Goal: Obtain resource: Download file/media

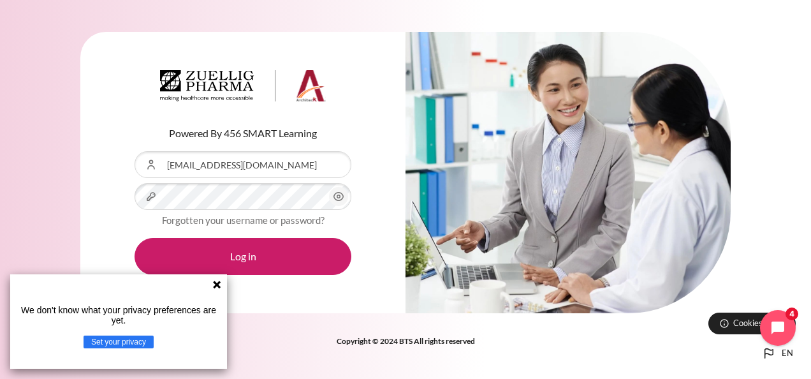
click at [342, 195] on icon "Content" at bounding box center [339, 197] width 10 height 8
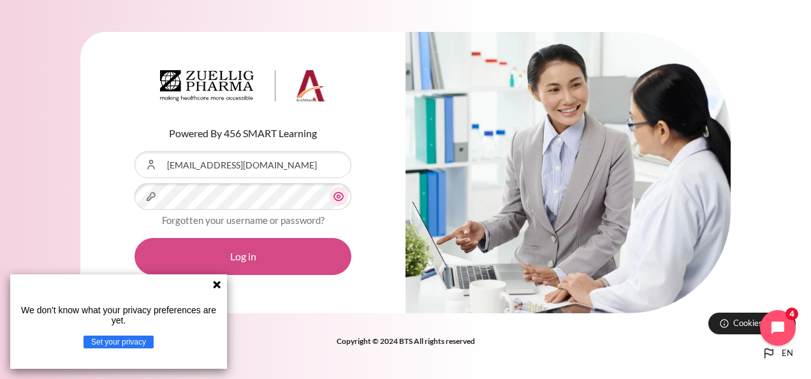
click at [255, 263] on button "Log in" at bounding box center [243, 256] width 217 height 37
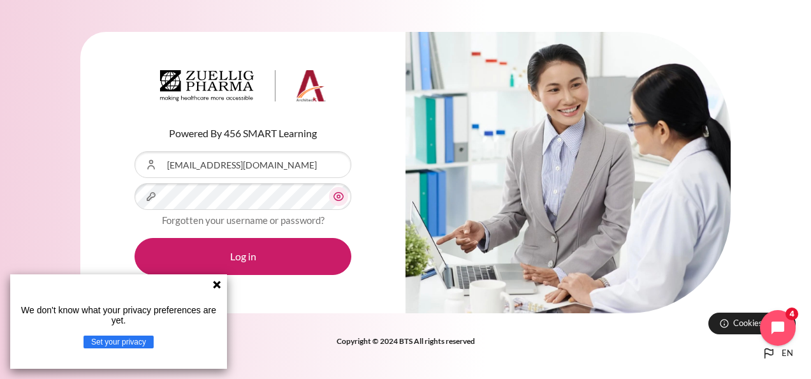
click at [217, 283] on icon at bounding box center [217, 285] width 8 height 8
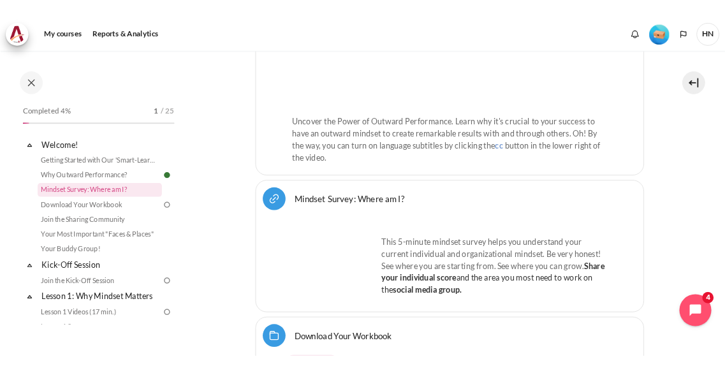
scroll to position [574, 0]
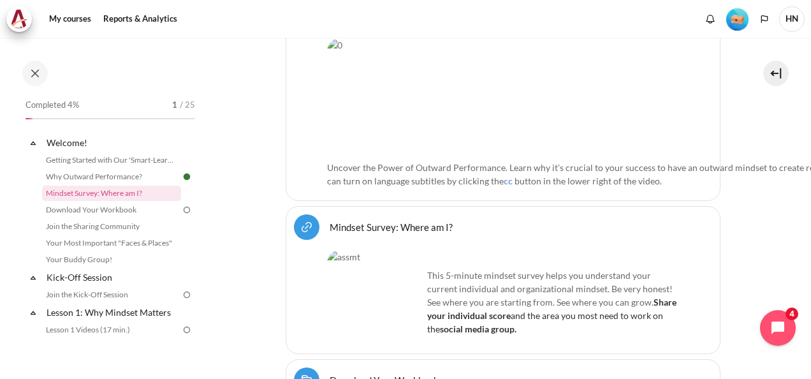
click at [362, 250] on img "Content" at bounding box center [375, 298] width 96 height 96
click at [375, 256] on img "Content" at bounding box center [375, 298] width 96 height 96
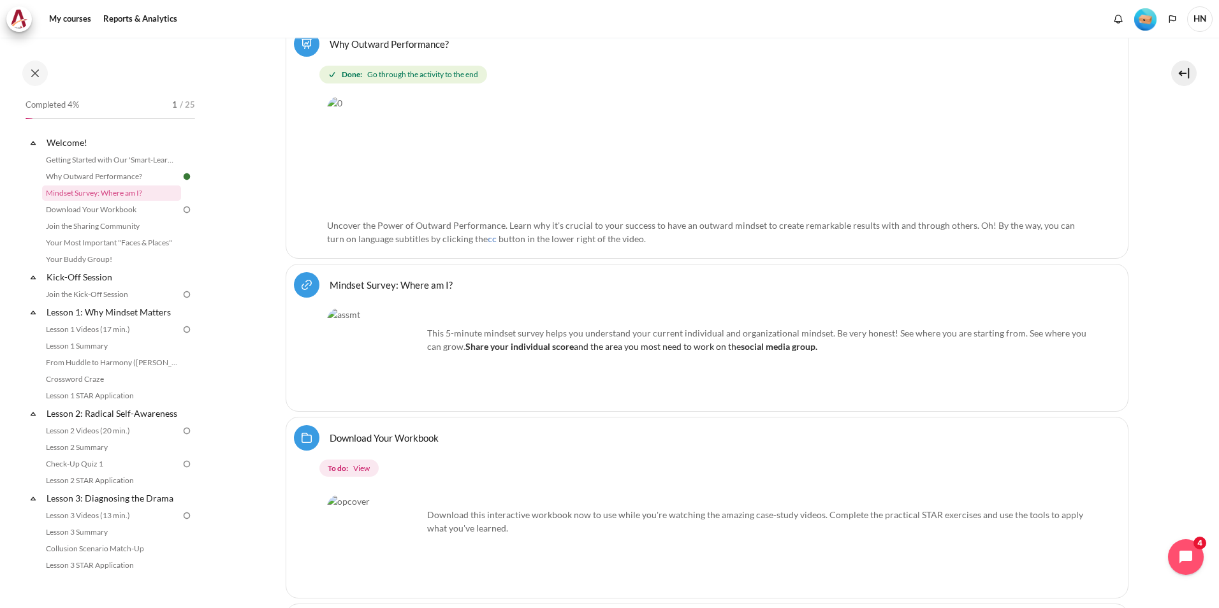
click at [457, 342] on p "This 5-minute mindset survey helps you understand your current individual and o…" at bounding box center [707, 339] width 760 height 27
click at [392, 284] on link "Mindset Survey: Where am I? URL" at bounding box center [391, 285] width 123 height 12
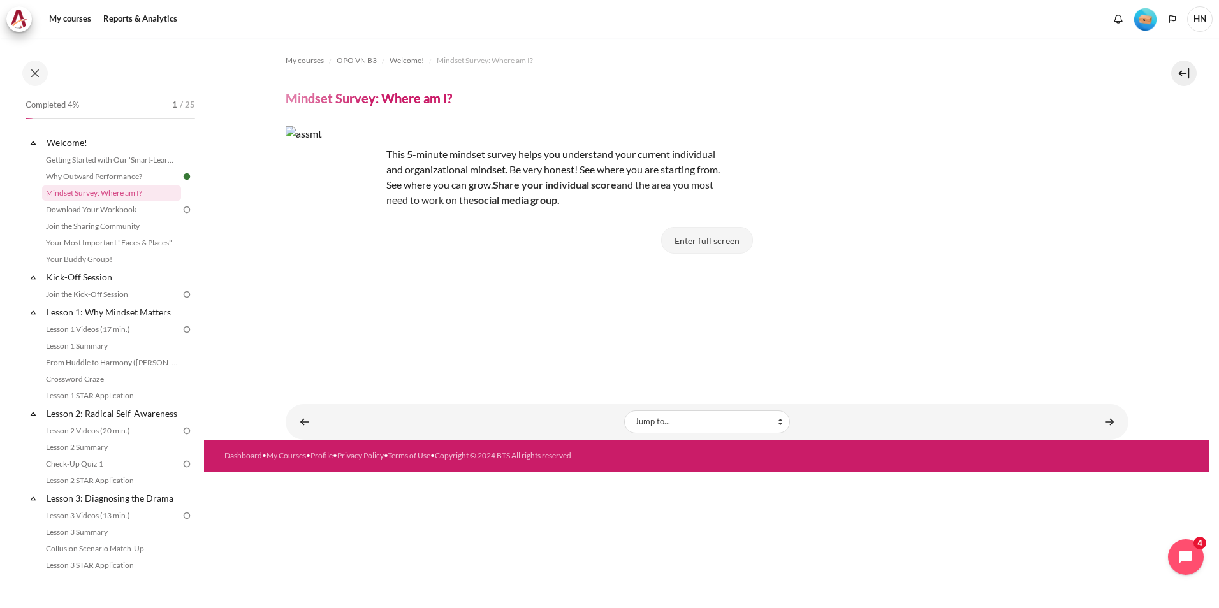
click at [675, 240] on button "Enter full screen" at bounding box center [707, 240] width 92 height 27
click at [517, 191] on p "This 5-minute mindset survey helps you understand your current individual and o…" at bounding box center [509, 177] width 446 height 61
click at [649, 420] on select "Jump to... Getting Started with Our 'Smart-Learning' Platform Why Outward Perfo…" at bounding box center [707, 422] width 166 height 23
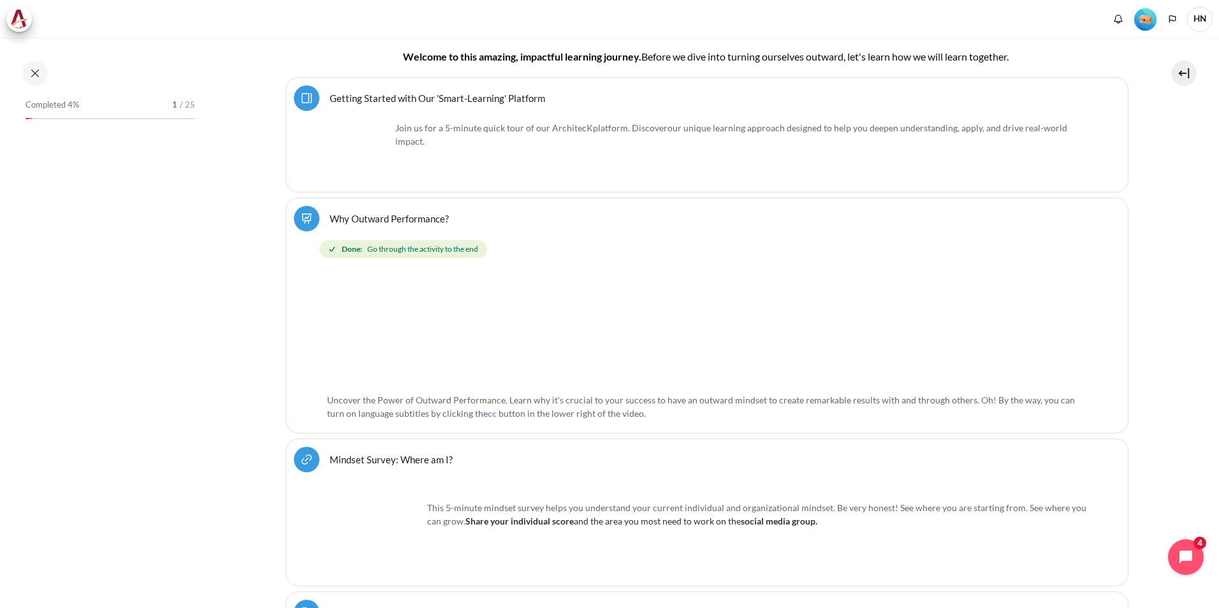
scroll to position [574, 0]
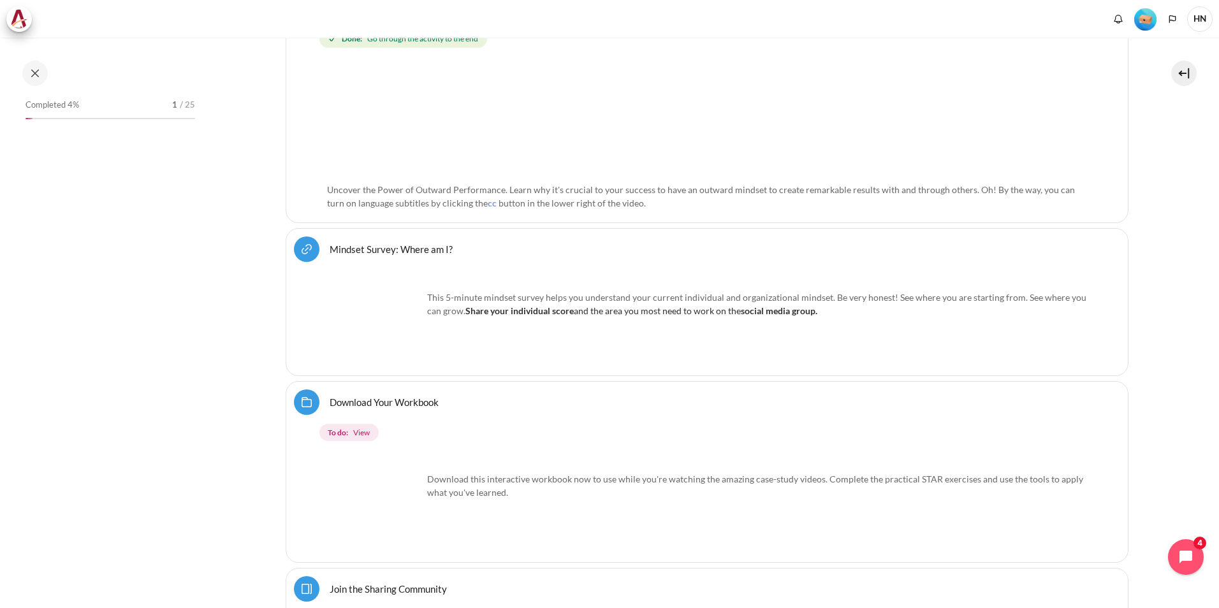
click at [375, 323] on img "Content" at bounding box center [375, 320] width 96 height 96
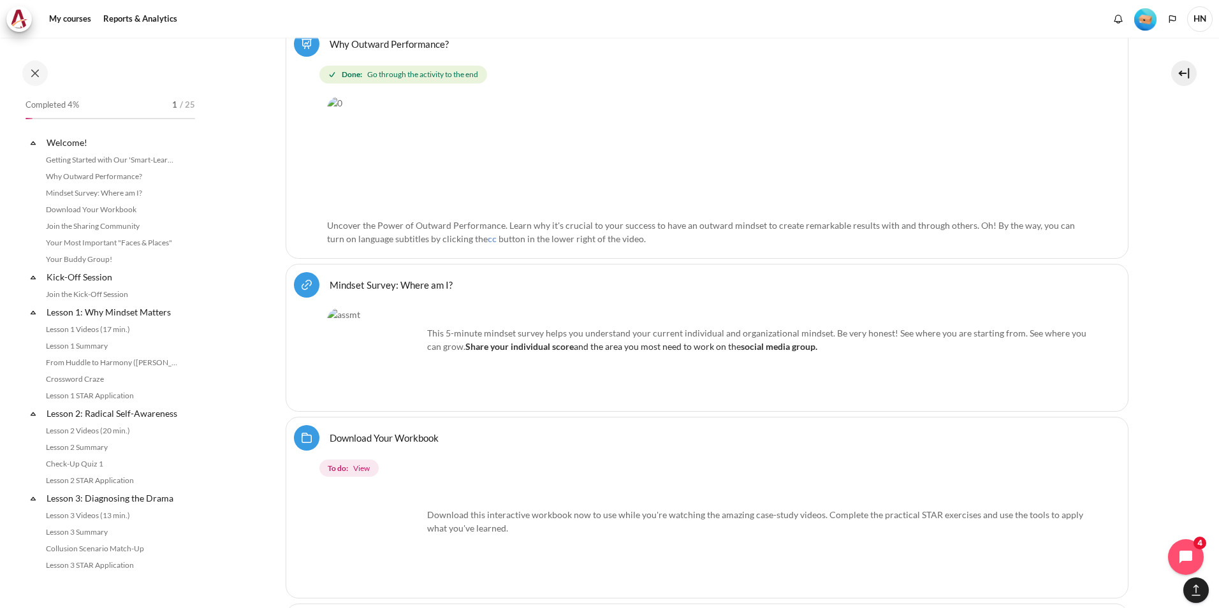
scroll to position [610, 0]
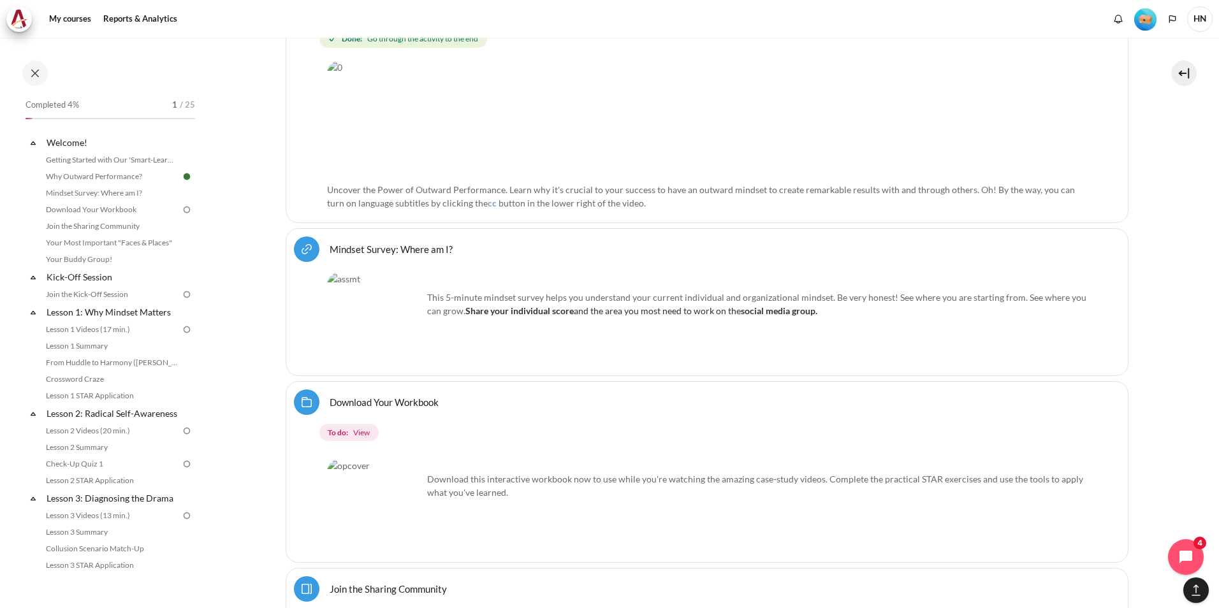
click at [378, 306] on img "Content" at bounding box center [375, 320] width 96 height 96
click at [399, 248] on link "Mindset Survey: Where am I? URL" at bounding box center [391, 249] width 123 height 12
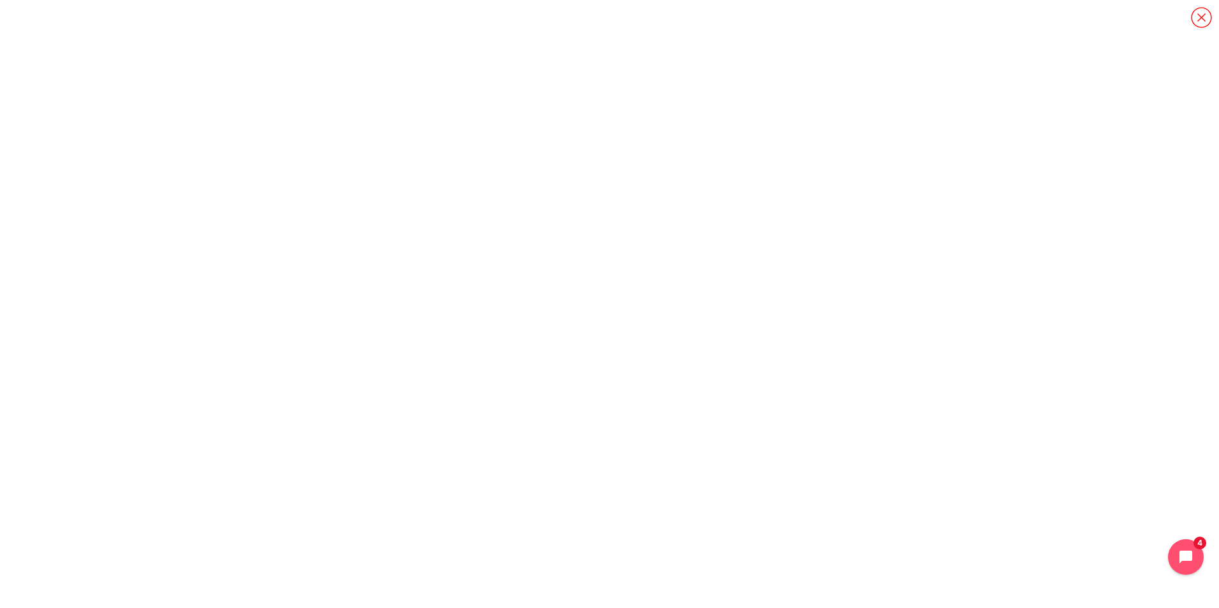
click at [1200, 16] on icon "Content" at bounding box center [1202, 17] width 22 height 22
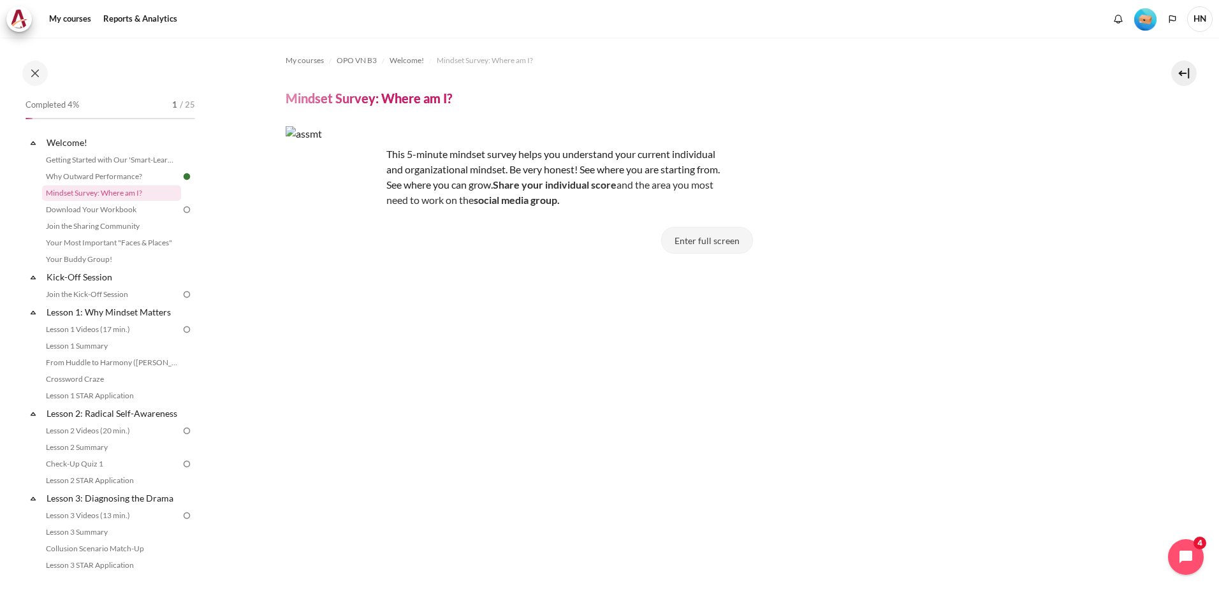
click at [698, 243] on button "Enter full screen" at bounding box center [707, 240] width 92 height 27
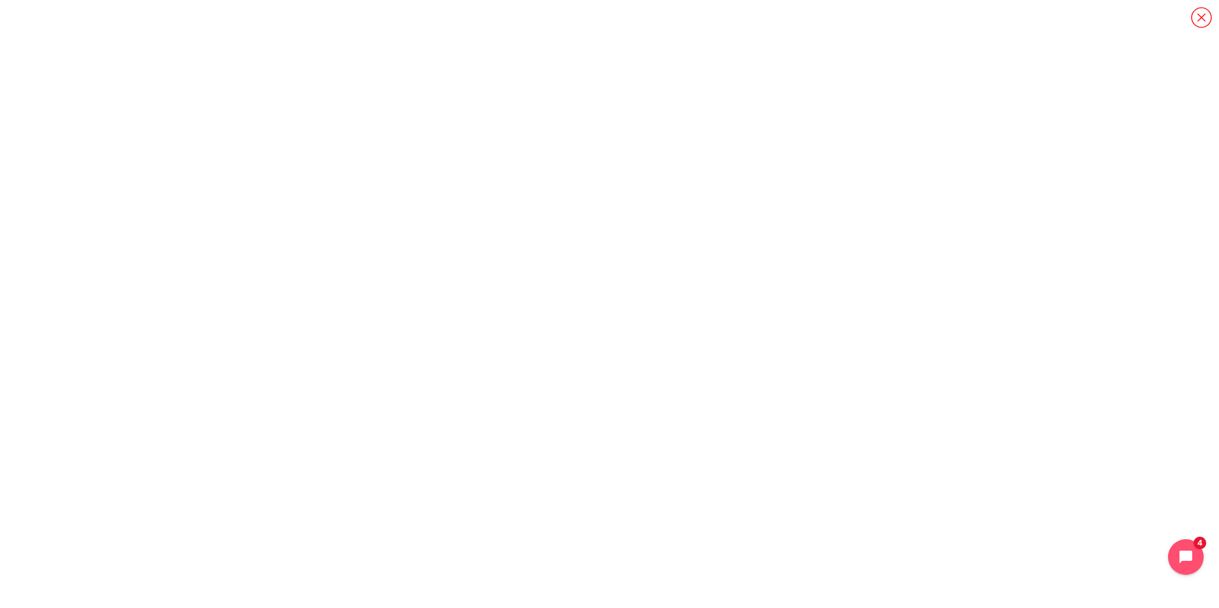
click at [1199, 17] on icon "Content" at bounding box center [1202, 17] width 22 height 22
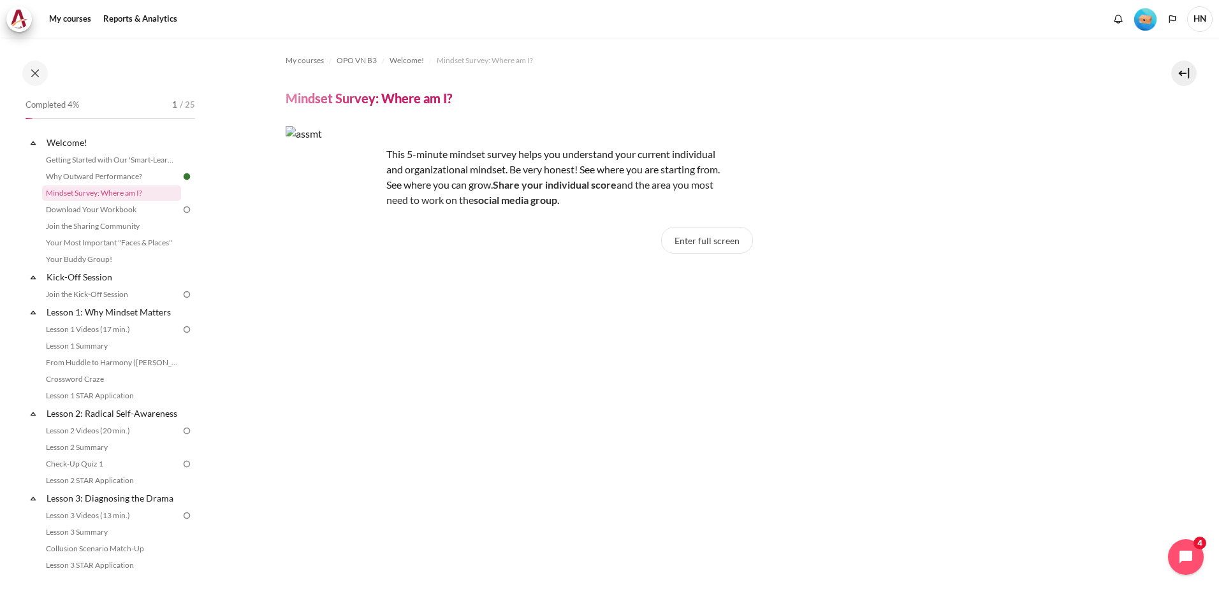
scroll to position [322, 0]
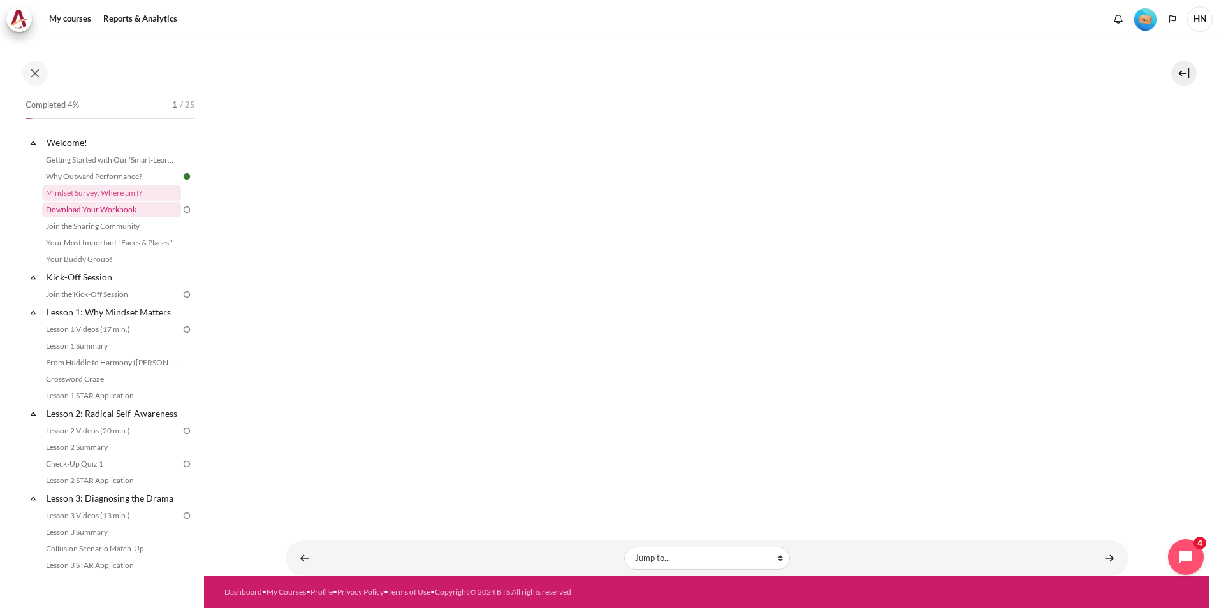
click at [120, 206] on link "Download Your Workbook" at bounding box center [111, 209] width 139 height 15
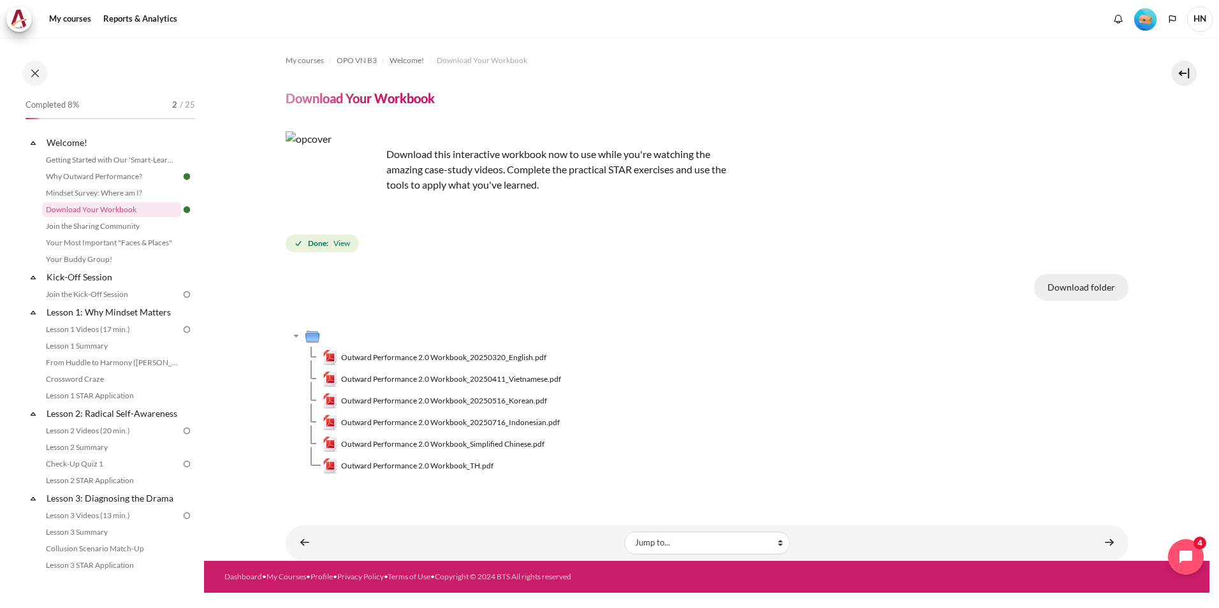
click at [1105, 288] on button "Download folder" at bounding box center [1081, 287] width 94 height 27
